Goal: Check status: Check status

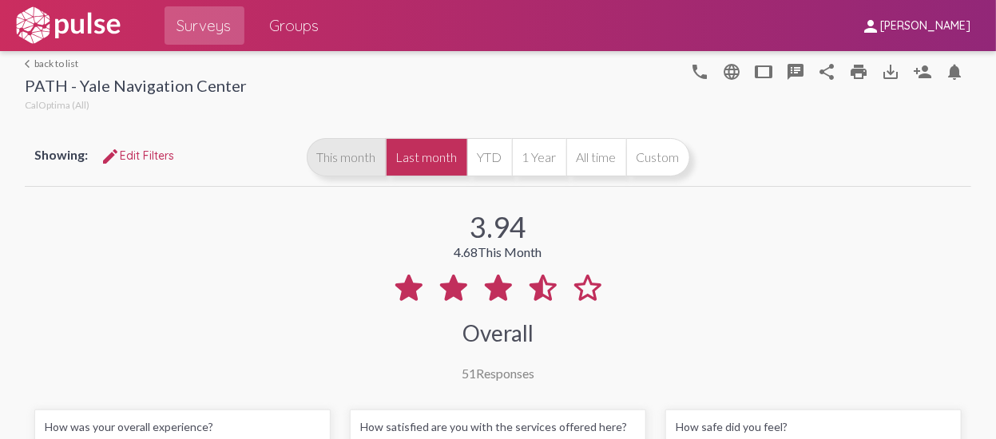
click at [337, 162] on button "This month" at bounding box center [346, 157] width 79 height 38
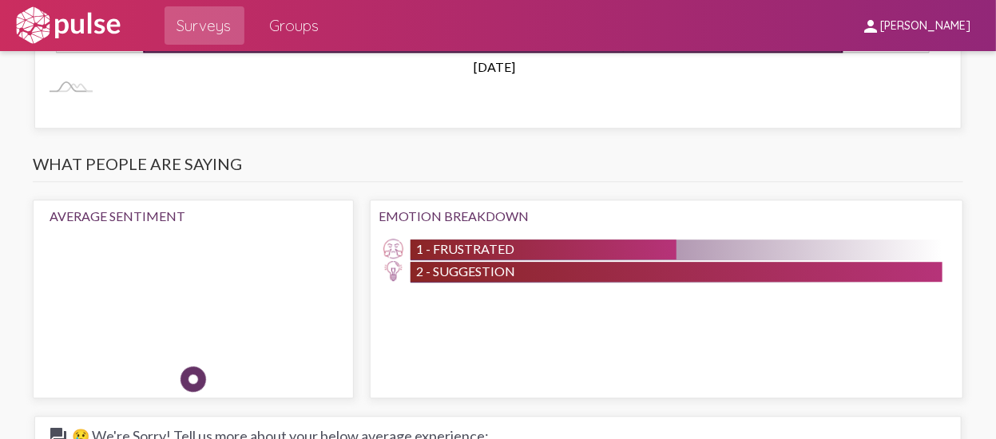
scroll to position [1437, 0]
